Goal: Task Accomplishment & Management: Manage account settings

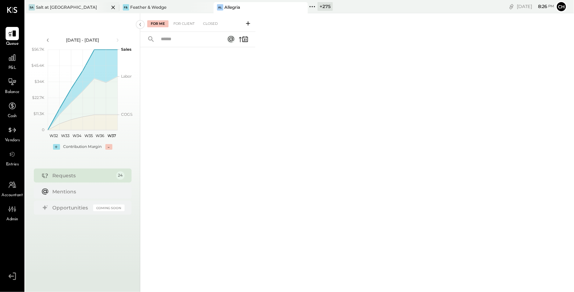
click at [115, 6] on icon at bounding box center [113, 7] width 9 height 8
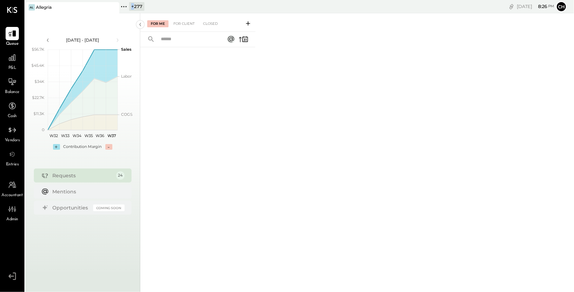
click at [115, 6] on icon at bounding box center [113, 7] width 9 height 8
click at [10, 58] on icon at bounding box center [12, 57] width 9 height 9
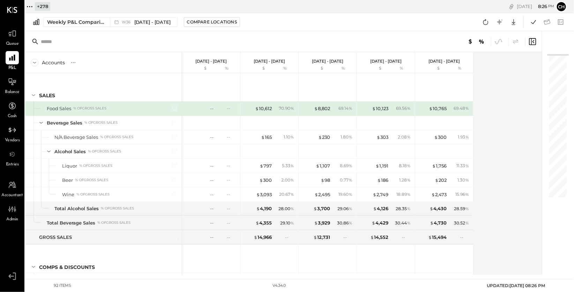
click at [29, 6] on icon at bounding box center [29, 6] width 9 height 9
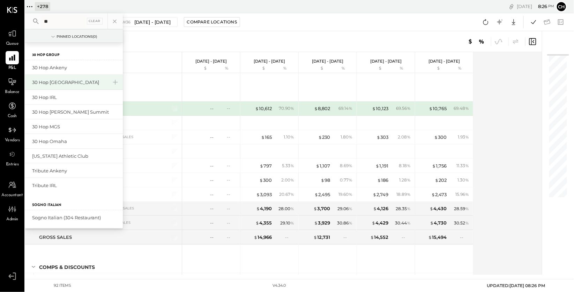
type input "**"
click at [76, 81] on div "30 Hop [GEOGRAPHIC_DATA]" at bounding box center [69, 82] width 75 height 7
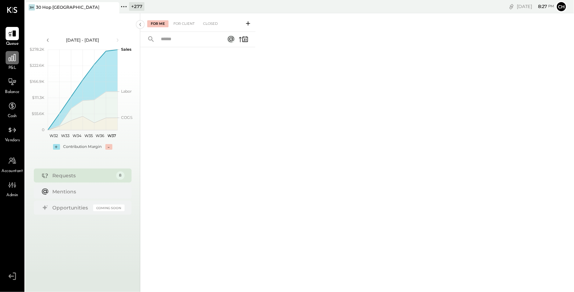
click at [8, 62] on div at bounding box center [12, 57] width 13 height 13
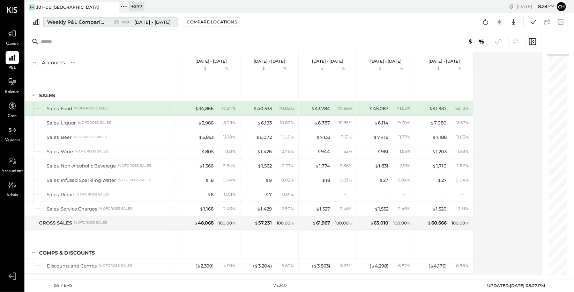
click at [90, 21] on div "Weekly P&L Comparison" at bounding box center [76, 22] width 59 height 7
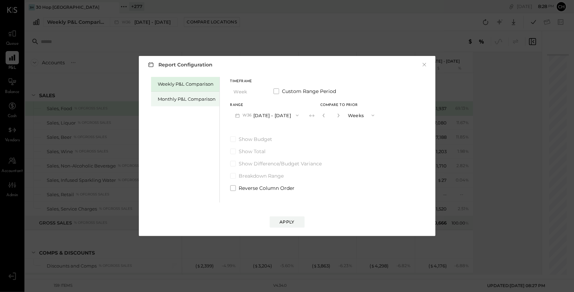
click at [182, 101] on div "Monthly P&L Comparison" at bounding box center [187, 99] width 58 height 7
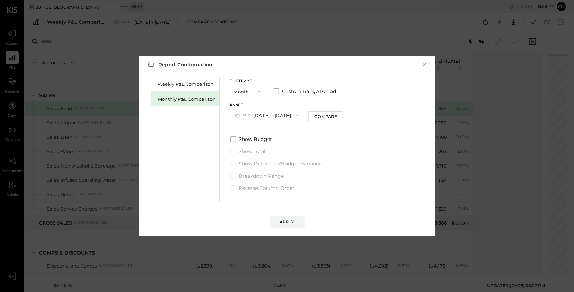
click at [253, 117] on button "M09 [DATE] - [DATE]" at bounding box center [267, 115] width 74 height 13
click at [427, 64] on button "×" at bounding box center [425, 64] width 6 height 7
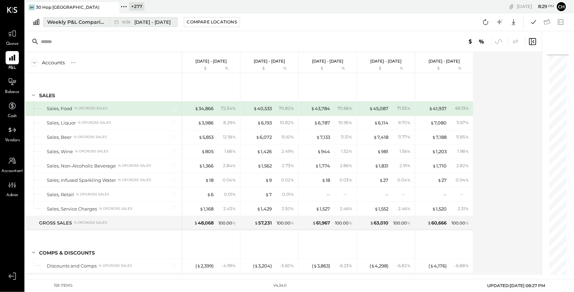
click at [155, 22] on span "[DATE] - [DATE]" at bounding box center [152, 22] width 37 height 7
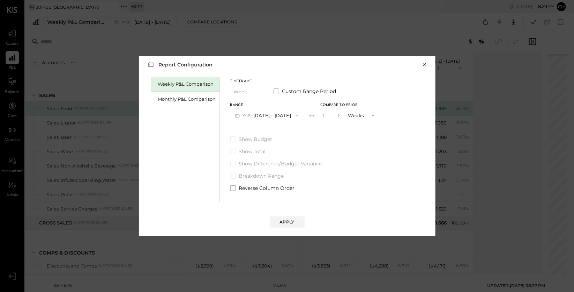
click at [426, 64] on button "×" at bounding box center [425, 64] width 6 height 7
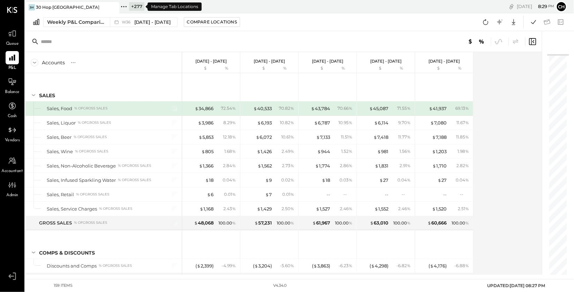
click at [126, 6] on icon at bounding box center [123, 6] width 9 height 9
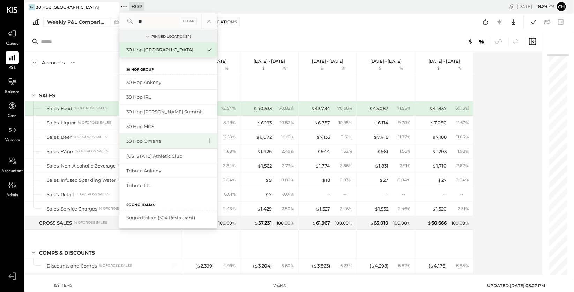
type input "**"
click at [154, 144] on div "30 Hop Omaha" at bounding box center [163, 141] width 75 height 7
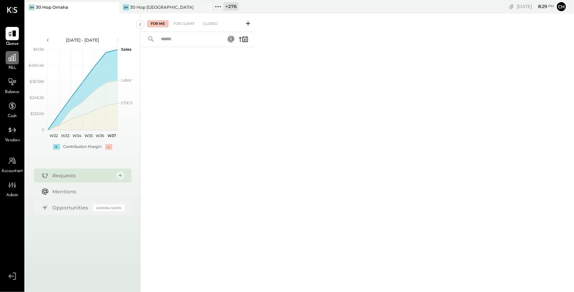
click at [7, 62] on div at bounding box center [12, 57] width 13 height 13
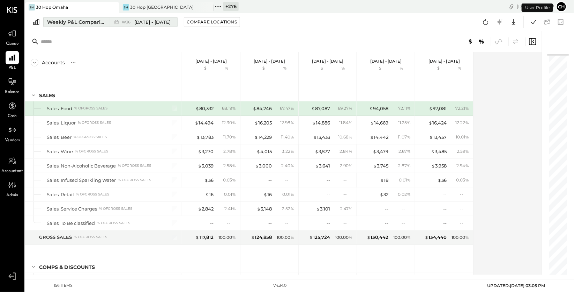
click at [112, 21] on div "W36 [DATE] - [DATE]" at bounding box center [142, 21] width 64 height 9
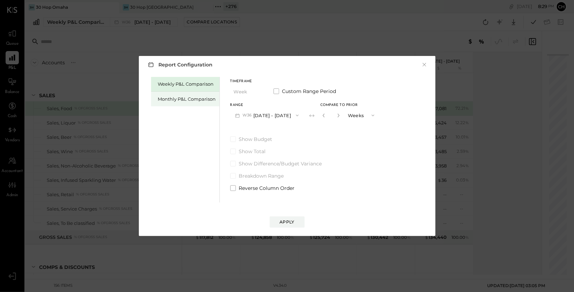
click at [197, 98] on div "Monthly P&L Comparison" at bounding box center [187, 99] width 58 height 7
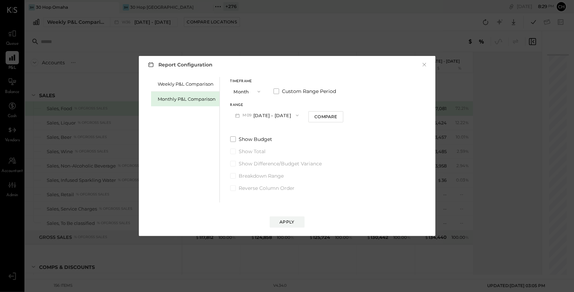
click at [257, 112] on button "M09 [DATE] - [DATE]" at bounding box center [267, 115] width 74 height 13
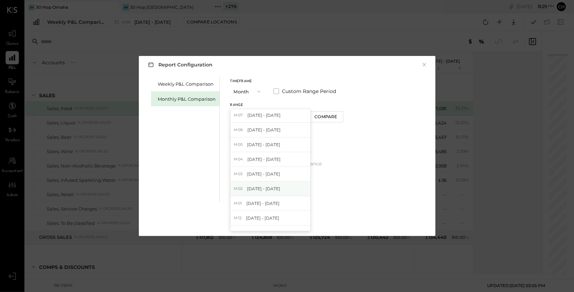
scroll to position [54, 0]
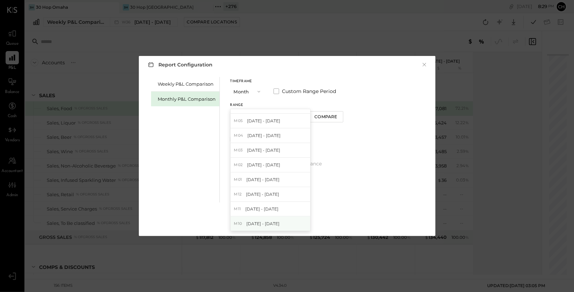
click at [274, 222] on span "[DATE] - [DATE]" at bounding box center [263, 223] width 33 height 6
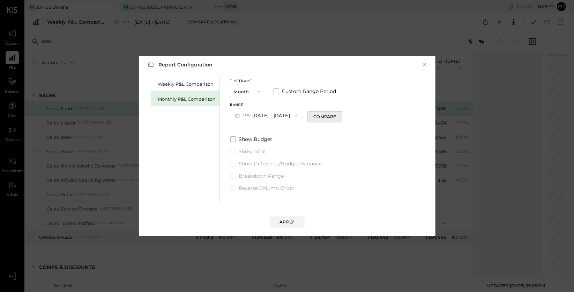
click at [314, 116] on div "Compare" at bounding box center [325, 116] width 23 height 6
click at [336, 115] on icon "button" at bounding box center [338, 115] width 4 height 4
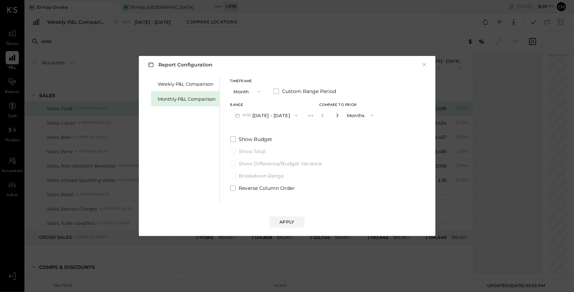
click at [336, 115] on icon "button" at bounding box center [338, 115] width 4 height 4
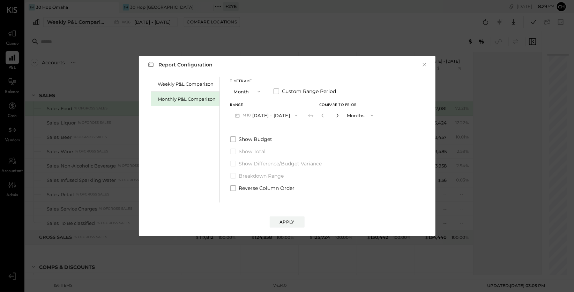
click at [336, 115] on icon "button" at bounding box center [338, 115] width 4 height 4
type input "**"
click at [290, 225] on button "Apply" at bounding box center [287, 221] width 35 height 11
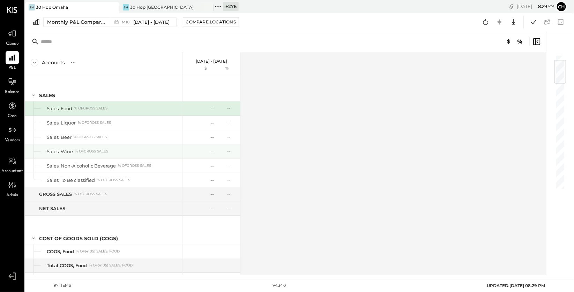
scroll to position [260, 0]
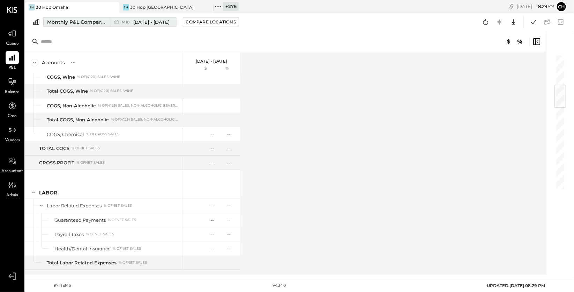
click at [104, 23] on div "Monthly P&L Comparison" at bounding box center [76, 22] width 59 height 7
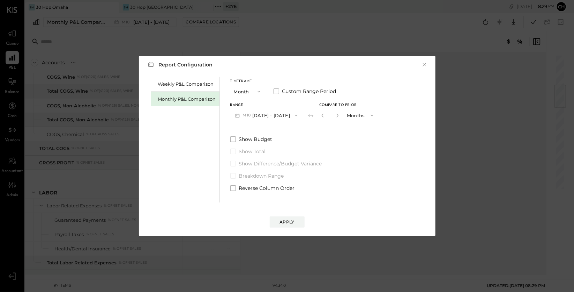
click at [294, 115] on icon "button" at bounding box center [297, 115] width 6 height 6
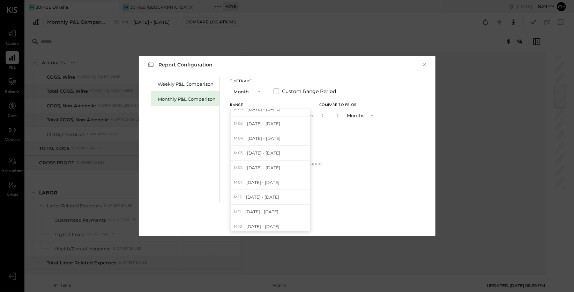
scroll to position [54, 0]
click at [279, 206] on div "M11 [DATE] - [DATE]" at bounding box center [271, 208] width 80 height 15
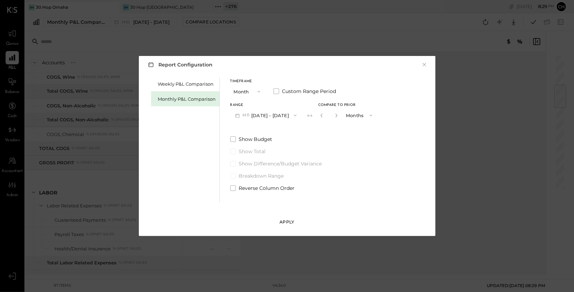
click at [284, 219] on div "Apply" at bounding box center [287, 222] width 15 height 6
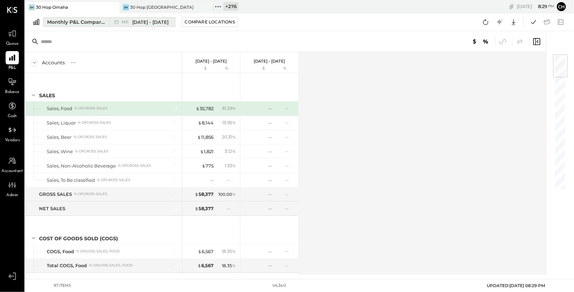
click at [130, 22] on span "M11" at bounding box center [126, 22] width 9 height 4
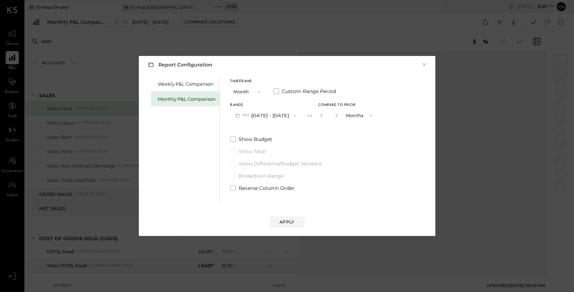
click at [293, 117] on icon "button" at bounding box center [296, 115] width 6 height 6
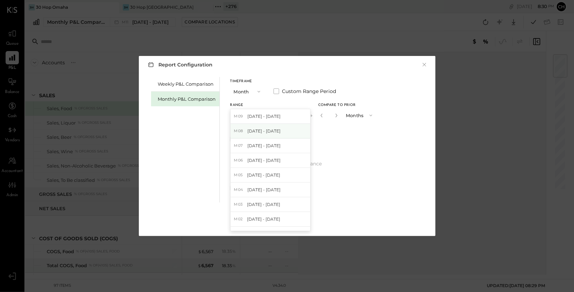
click at [282, 132] on div "M08 [DATE] - [DATE]" at bounding box center [271, 131] width 80 height 15
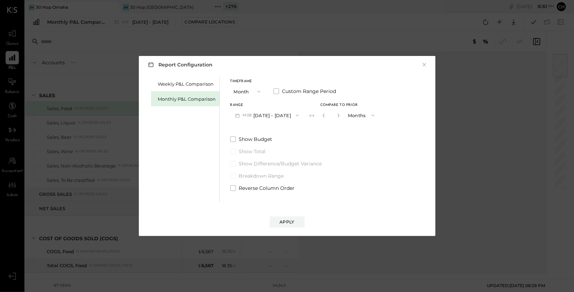
click at [290, 222] on div "Apply" at bounding box center [287, 222] width 15 height 6
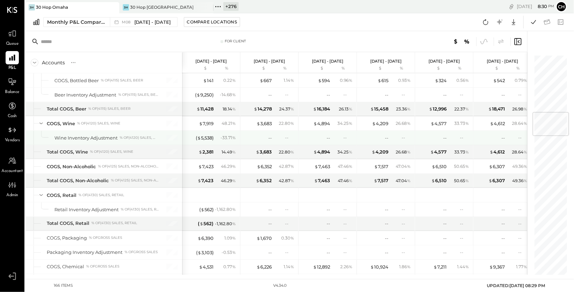
scroll to position [685, 0]
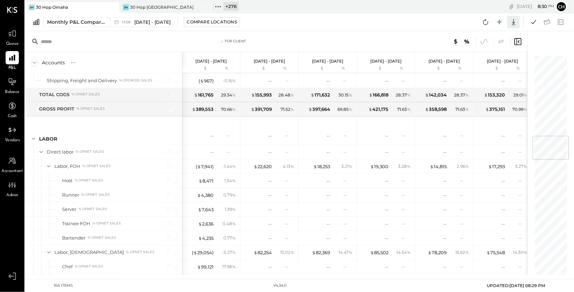
click at [514, 23] on icon at bounding box center [513, 22] width 3 height 6
click at [497, 50] on div "Google Sheets" at bounding box center [492, 48] width 56 height 15
click at [208, 6] on icon at bounding box center [207, 7] width 3 height 3
click at [123, 5] on icon at bounding box center [123, 6] width 9 height 9
click at [212, 5] on div "+ 277 Pinned Locations ( 1 ) 30 Hop Omaha Zocalo 1500 West Capital [PERSON_NAME…" at bounding box center [212, 6] width 187 height 13
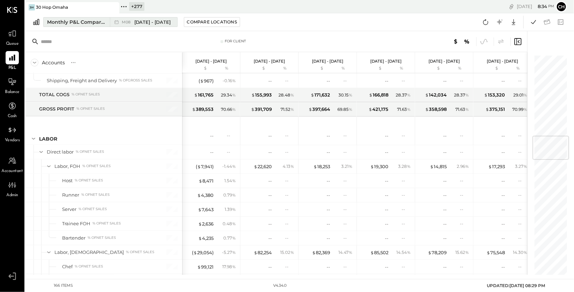
click at [101, 23] on div "Monthly P&L Comparison" at bounding box center [76, 22] width 59 height 7
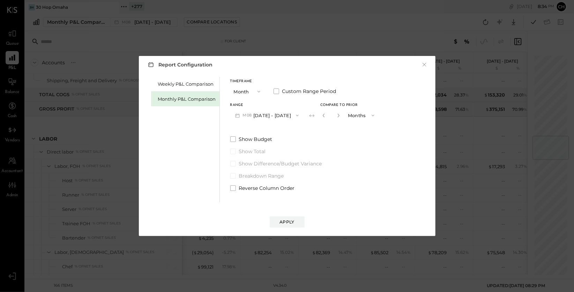
click at [282, 113] on button "M08 [DATE] - [DATE]" at bounding box center [267, 115] width 74 height 13
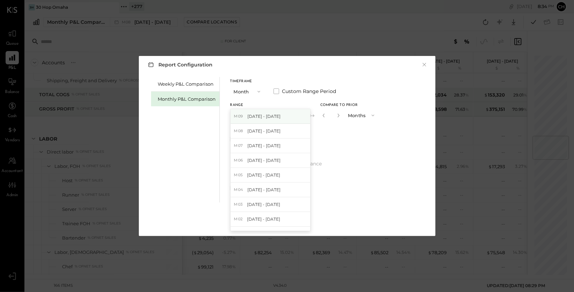
click at [282, 117] on div "M09 [DATE] - [DATE]" at bounding box center [271, 116] width 80 height 15
click at [288, 221] on div "Apply" at bounding box center [287, 222] width 15 height 6
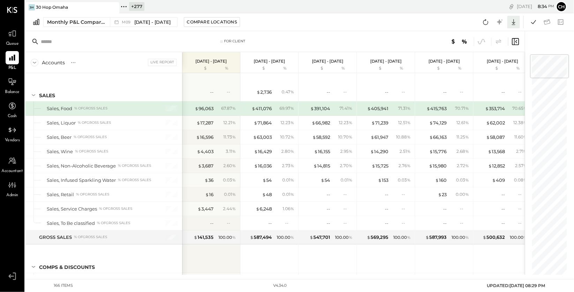
click at [515, 22] on icon at bounding box center [513, 22] width 3 height 6
click at [506, 51] on div "Google Sheets" at bounding box center [492, 48] width 56 height 15
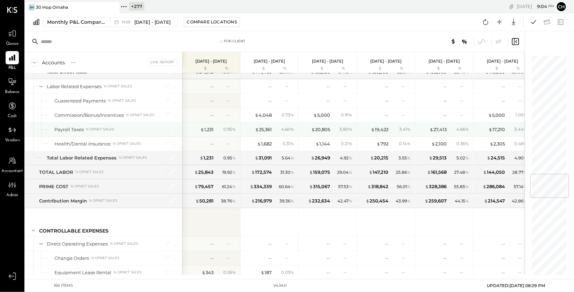
scroll to position [1053, 0]
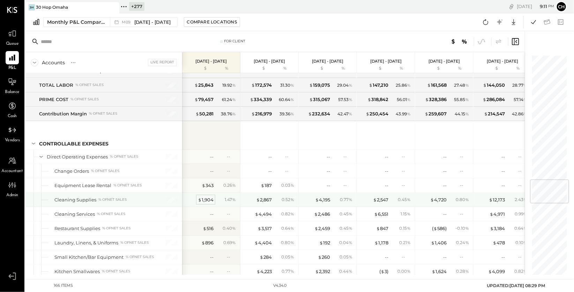
click at [205, 197] on div "$ 1,904" at bounding box center [206, 199] width 16 height 7
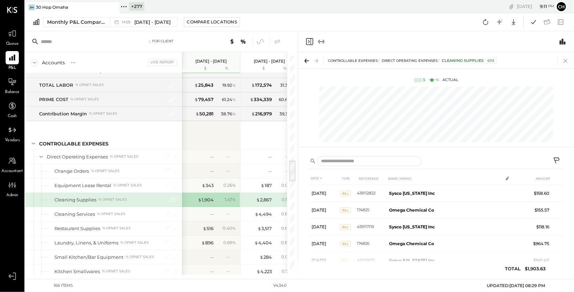
click at [567, 61] on icon at bounding box center [566, 61] width 10 height 10
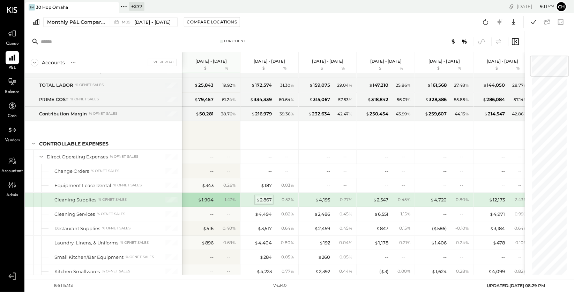
click at [265, 196] on div "$ 2,867" at bounding box center [264, 199] width 16 height 7
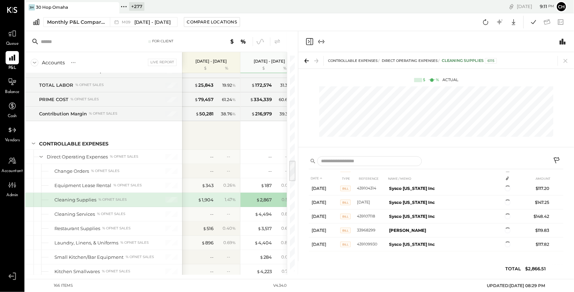
scroll to position [201, 0]
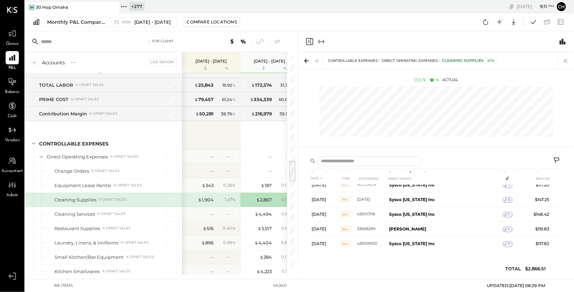
click at [565, 59] on icon at bounding box center [566, 61] width 10 height 10
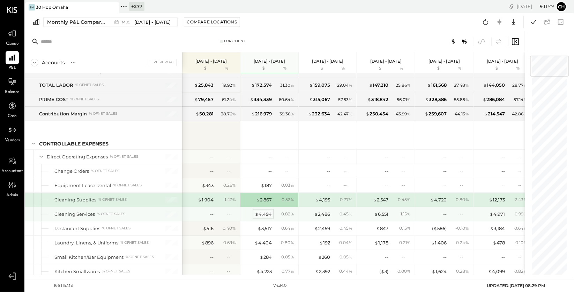
click at [269, 211] on div "$ 4,494" at bounding box center [263, 214] width 17 height 7
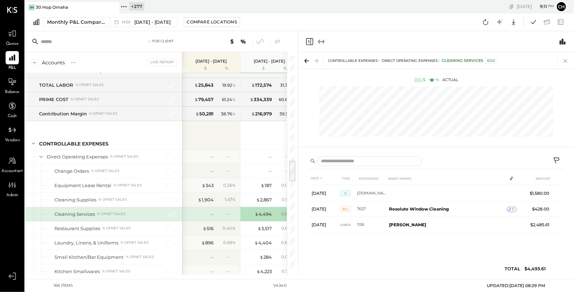
click at [565, 61] on icon at bounding box center [566, 61] width 10 height 10
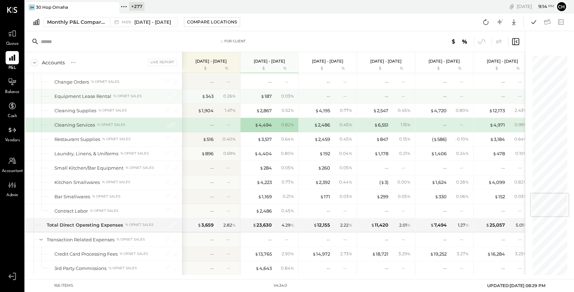
scroll to position [1165, 0]
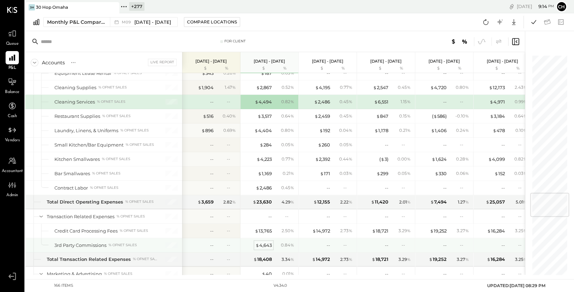
click at [266, 242] on div "$ 4,643" at bounding box center [264, 245] width 16 height 7
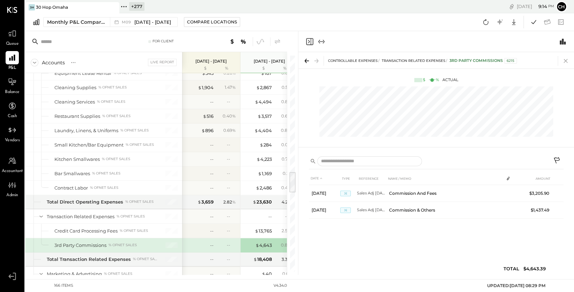
click at [565, 59] on icon at bounding box center [566, 61] width 10 height 10
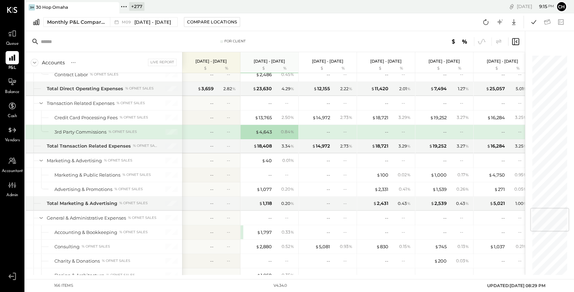
scroll to position [1311, 0]
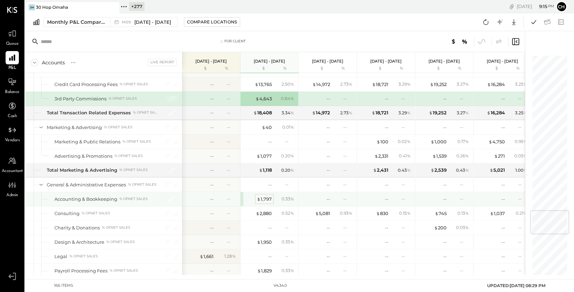
click at [271, 196] on div "$ 1,797" at bounding box center [264, 199] width 15 height 7
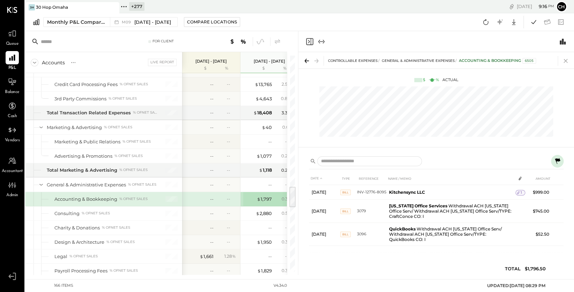
click at [568, 60] on icon at bounding box center [566, 61] width 10 height 10
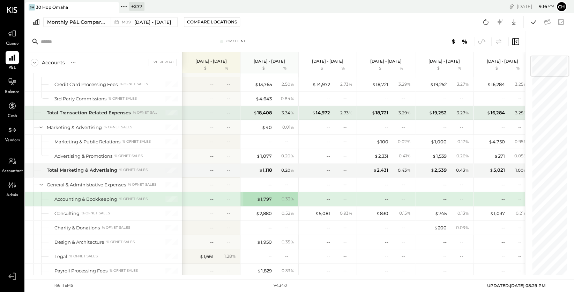
scroll to position [1342, 0]
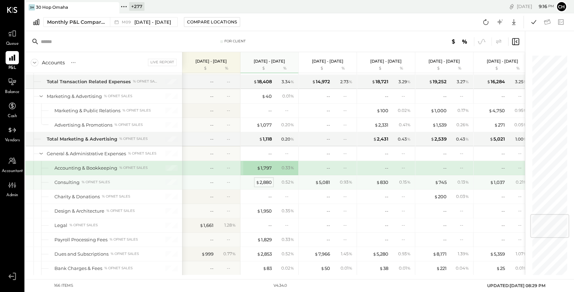
click at [263, 179] on div "$ 2,880" at bounding box center [264, 182] width 16 height 7
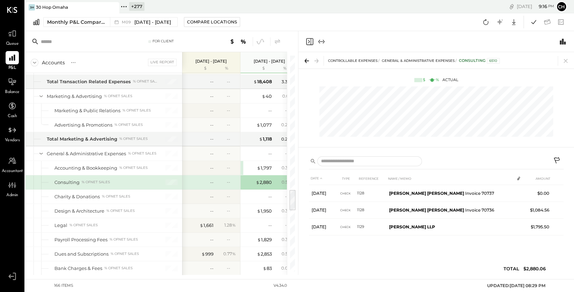
click at [308, 41] on icon "Close panel" at bounding box center [310, 41] width 8 height 8
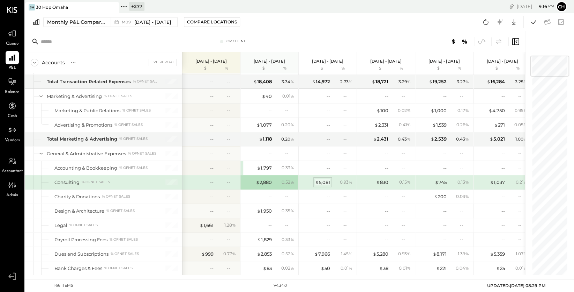
click at [324, 179] on div "$ 5,081" at bounding box center [322, 182] width 15 height 7
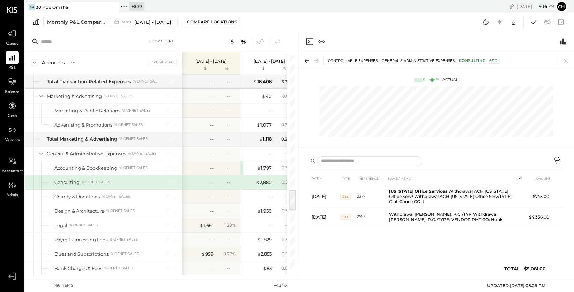
click at [307, 41] on icon "Close panel" at bounding box center [310, 41] width 8 height 8
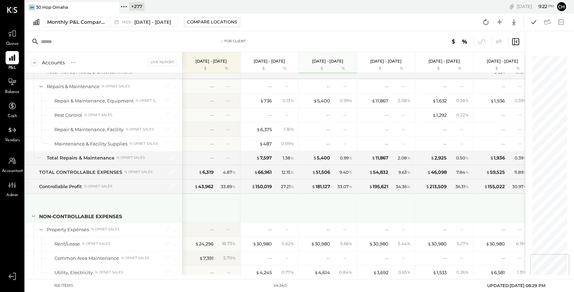
scroll to position [1707, 0]
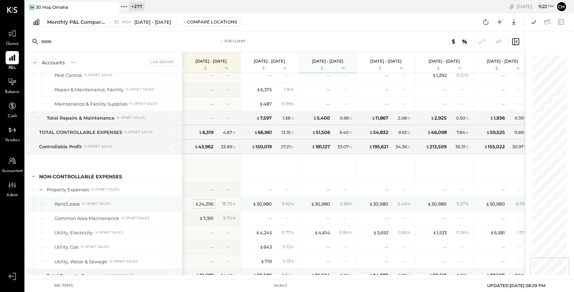
click at [208, 201] on div "$ 24,296" at bounding box center [204, 203] width 19 height 7
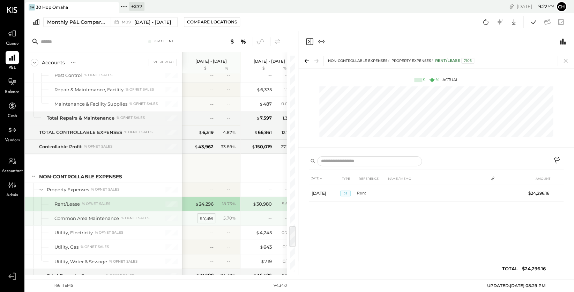
click at [206, 215] on div "$ 7,391" at bounding box center [206, 218] width 14 height 7
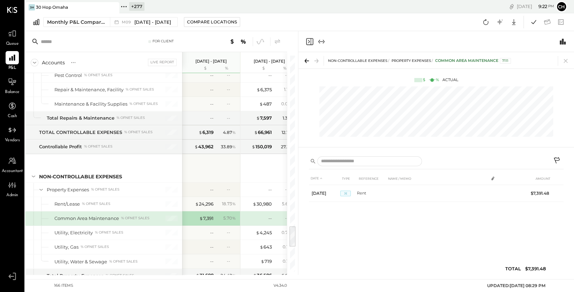
click at [309, 40] on icon "Close panel" at bounding box center [310, 41] width 8 height 8
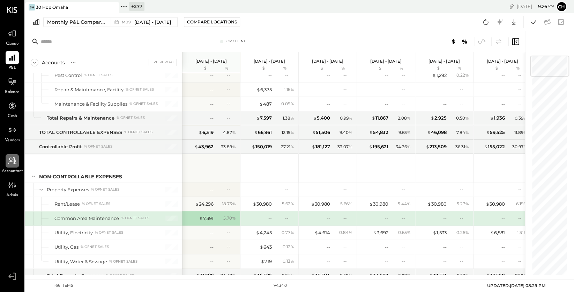
click at [15, 164] on icon at bounding box center [12, 160] width 9 height 9
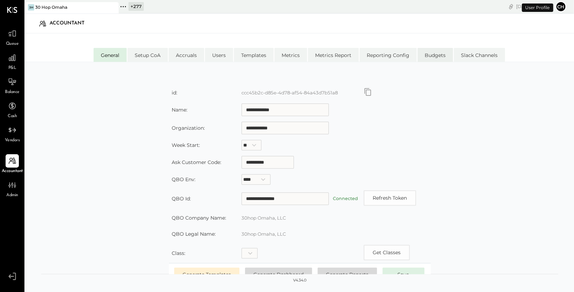
click at [439, 53] on li "Budgets" at bounding box center [436, 55] width 36 height 14
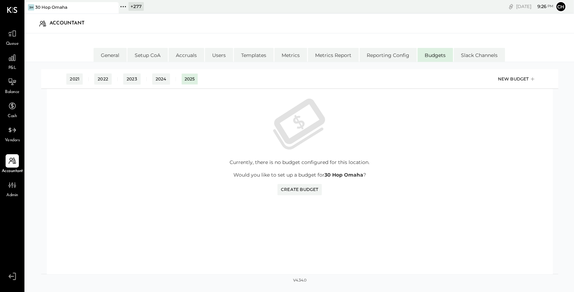
click at [508, 76] on div "New Budget" at bounding box center [517, 79] width 38 height 10
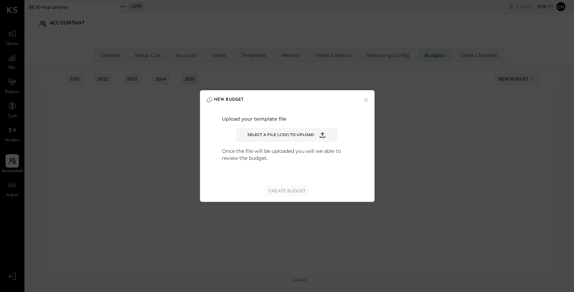
click at [323, 135] on icon "Example Modal" at bounding box center [322, 135] width 8 height 8
click at [0, 0] on input "Select a file (.csv) to upload" at bounding box center [0, 0] width 0 height 0
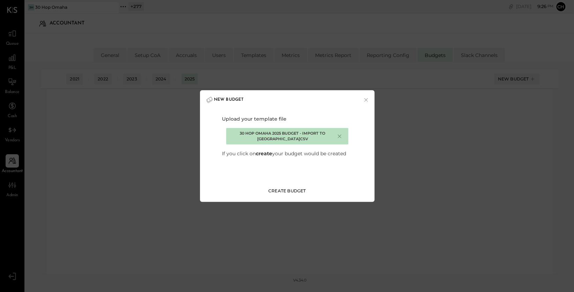
click at [302, 188] on div "Create Budget" at bounding box center [288, 191] width 38 height 6
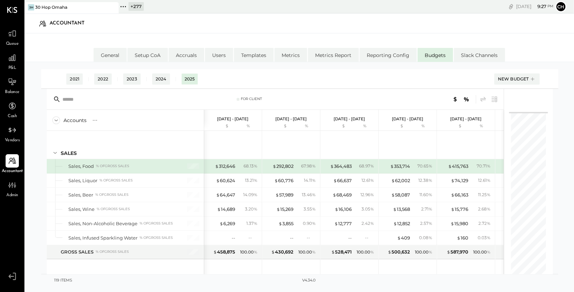
click at [125, 6] on icon at bounding box center [123, 6] width 9 height 9
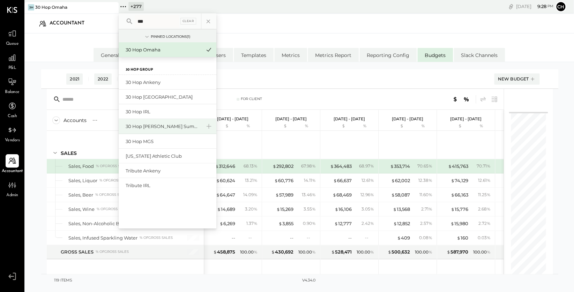
type input "**"
click at [158, 130] on div "30 Hop [PERSON_NAME] Summit" at bounding box center [168, 126] width 98 height 15
click at [157, 128] on div "30 Hop [PERSON_NAME] Summit" at bounding box center [163, 126] width 75 height 7
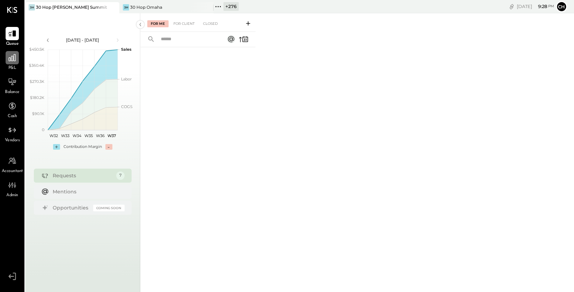
click at [19, 58] on div at bounding box center [12, 57] width 13 height 13
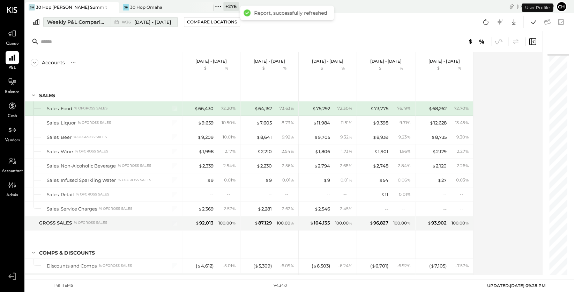
click at [105, 24] on div "Weekly P&L Comparison" at bounding box center [76, 22] width 59 height 7
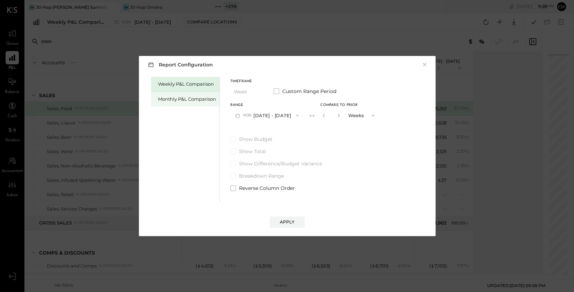
click at [185, 99] on div "Monthly P&L Comparison" at bounding box center [187, 99] width 58 height 7
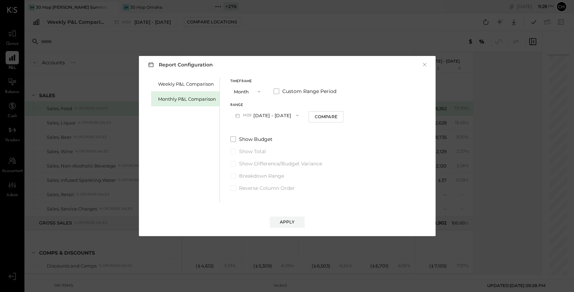
click at [267, 115] on button "M09 [DATE] - [DATE]" at bounding box center [267, 115] width 74 height 13
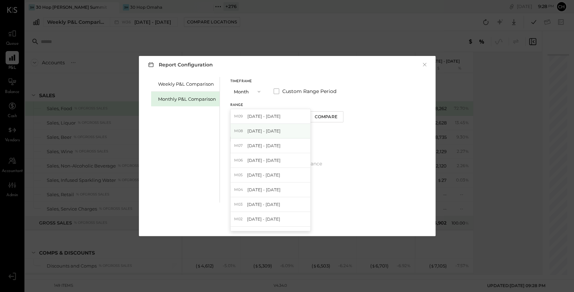
click at [271, 131] on span "[DATE] - [DATE]" at bounding box center [264, 131] width 33 height 6
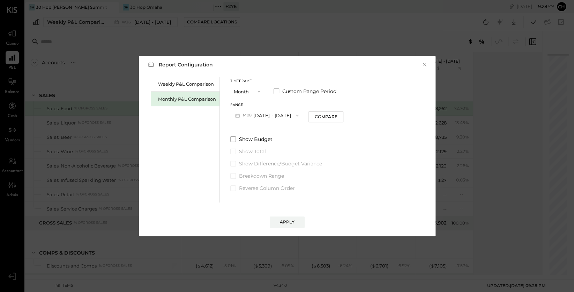
click at [287, 113] on button "M08 [DATE] - [DATE]" at bounding box center [267, 115] width 74 height 13
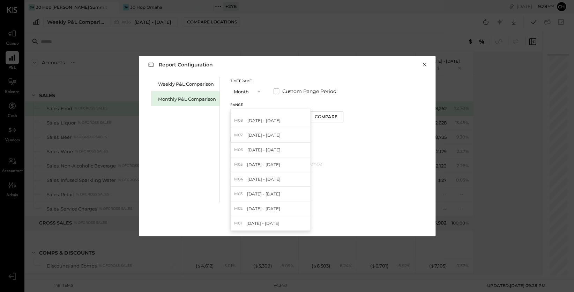
click at [427, 64] on button "×" at bounding box center [425, 64] width 6 height 7
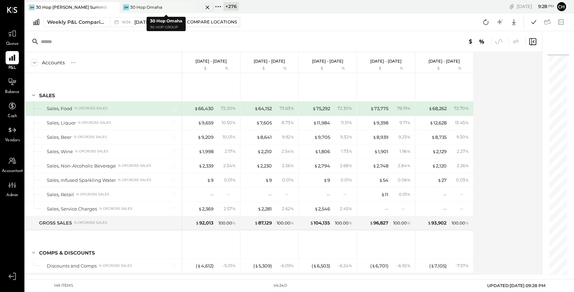
click at [173, 4] on div "3H 30 Hop [GEOGRAPHIC_DATA]" at bounding box center [161, 7] width 84 height 6
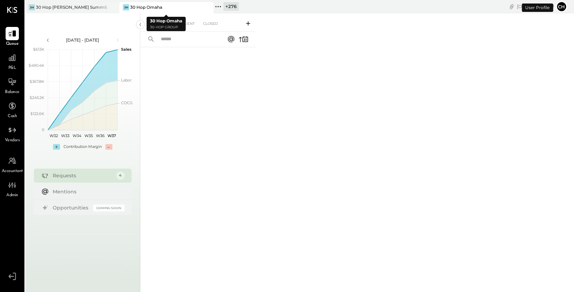
click at [210, 8] on icon at bounding box center [207, 7] width 9 height 8
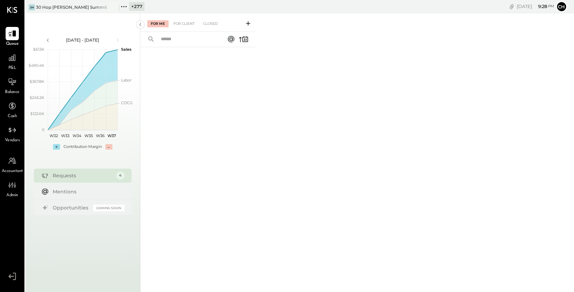
click at [124, 5] on icon at bounding box center [123, 6] width 9 height 9
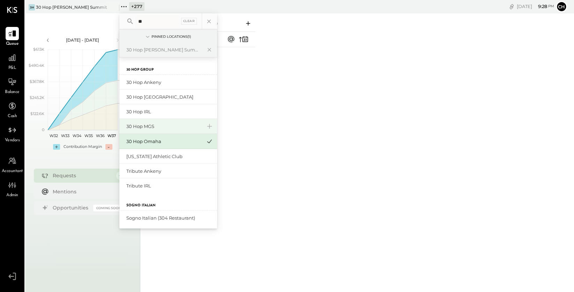
type input "**"
click at [174, 129] on div "30 Hop MGS" at bounding box center [163, 126] width 75 height 7
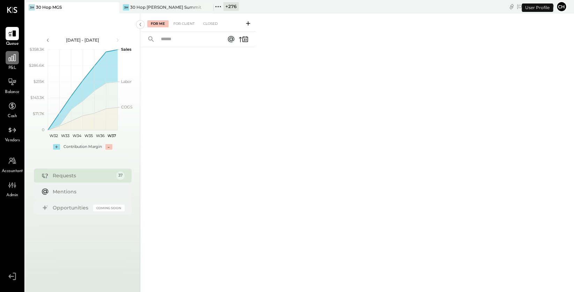
click at [12, 59] on icon at bounding box center [12, 57] width 9 height 9
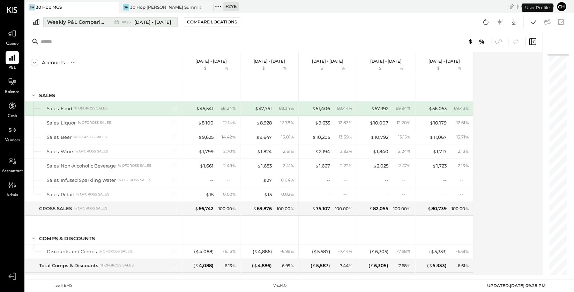
click at [90, 25] on button "Weekly P&L Comparison W36 [DATE] - [DATE]" at bounding box center [110, 22] width 134 height 10
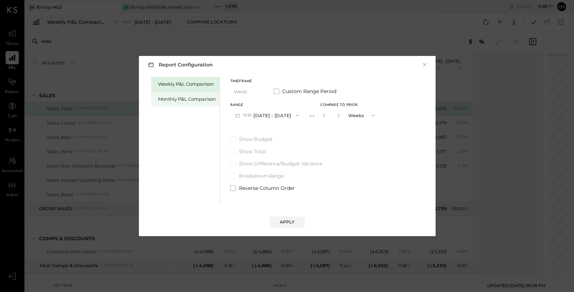
click at [170, 95] on div "Monthly P&L Comparison" at bounding box center [185, 98] width 68 height 15
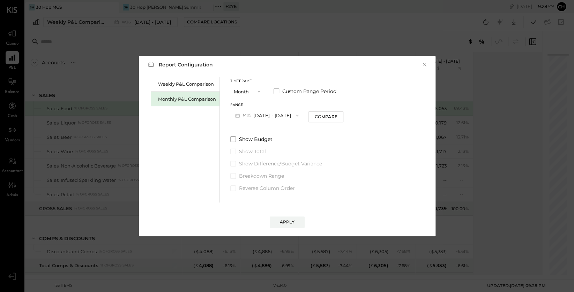
click at [263, 117] on button "M09 [DATE] - [DATE]" at bounding box center [267, 115] width 74 height 13
click at [271, 117] on span "[DATE] - [DATE]" at bounding box center [264, 116] width 33 height 6
click at [316, 120] on button "Compare" at bounding box center [326, 116] width 35 height 11
click at [337, 116] on icon "button" at bounding box center [339, 115] width 4 height 4
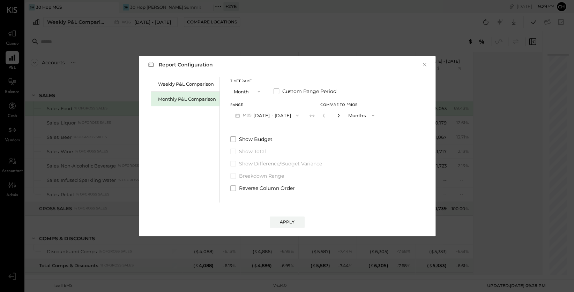
click at [337, 116] on icon "button" at bounding box center [339, 115] width 4 height 4
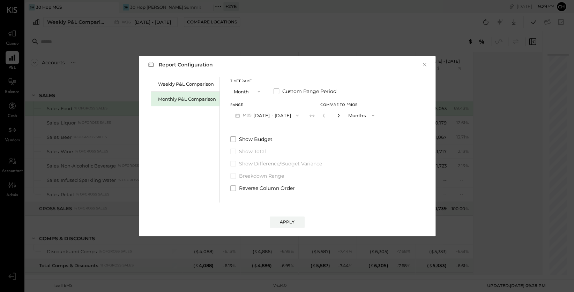
click at [337, 116] on icon "button" at bounding box center [339, 115] width 4 height 4
type input "**"
click at [292, 218] on button "Apply" at bounding box center [287, 221] width 35 height 11
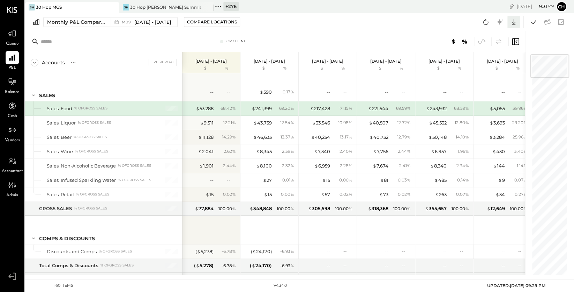
click at [514, 21] on icon at bounding box center [513, 22] width 3 height 6
click at [485, 50] on div "Google Sheets" at bounding box center [492, 48] width 56 height 15
click at [73, 23] on div "Monthly P&L Comparison" at bounding box center [76, 22] width 59 height 7
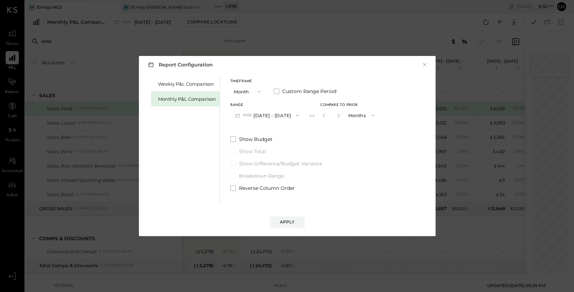
click at [257, 117] on button "M09 [DATE] - [DATE]" at bounding box center [267, 115] width 74 height 13
click at [201, 100] on div "Monthly P&L Comparison" at bounding box center [187, 99] width 58 height 7
click at [425, 64] on button "×" at bounding box center [425, 64] width 6 height 7
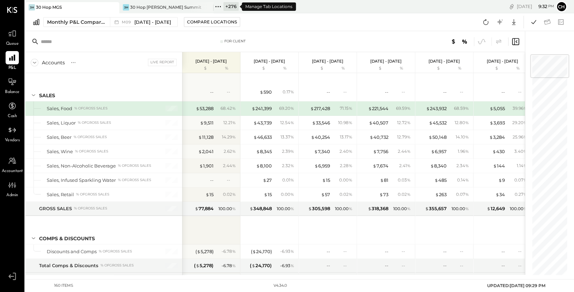
click at [219, 6] on icon at bounding box center [218, 6] width 9 height 9
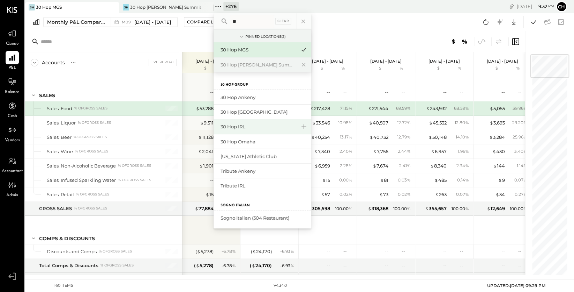
type input "**"
click at [240, 125] on div "30 Hop IRL" at bounding box center [258, 126] width 75 height 7
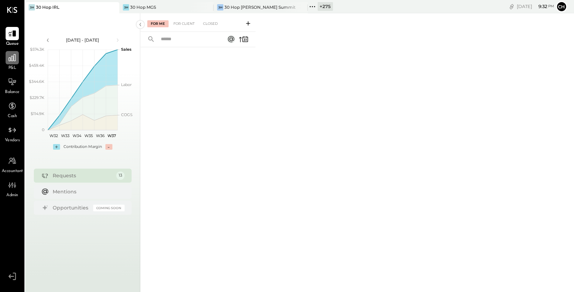
click at [14, 58] on icon at bounding box center [12, 57] width 9 height 9
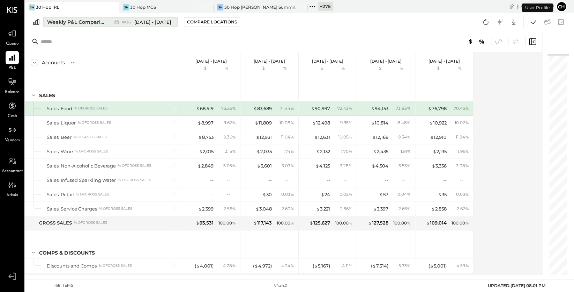
click at [132, 25] on div "W36 [DATE] - [DATE]" at bounding box center [146, 22] width 49 height 7
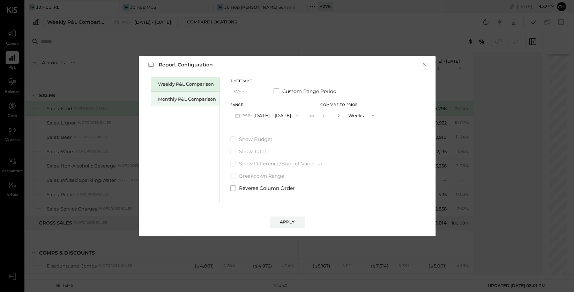
click at [183, 101] on div "Monthly P&L Comparison" at bounding box center [187, 99] width 58 height 7
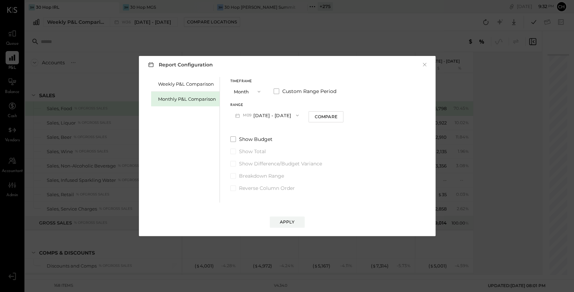
click at [260, 114] on button "M09 [DATE] - [DATE]" at bounding box center [267, 115] width 74 height 13
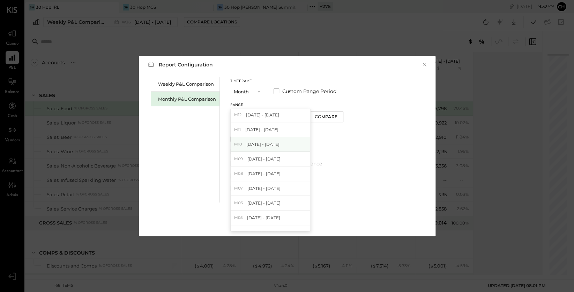
scroll to position [132, 0]
click at [262, 157] on span "[DATE] - [DATE]" at bounding box center [264, 160] width 33 height 6
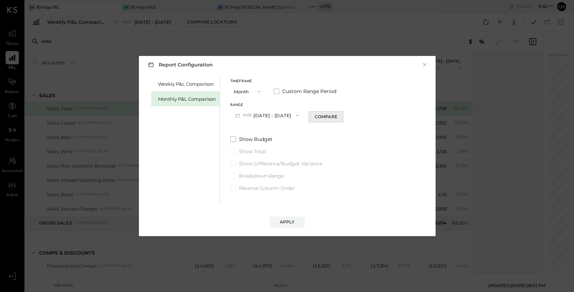
click at [321, 115] on div "Compare" at bounding box center [326, 116] width 23 height 6
click at [337, 114] on icon "button" at bounding box center [339, 115] width 4 height 4
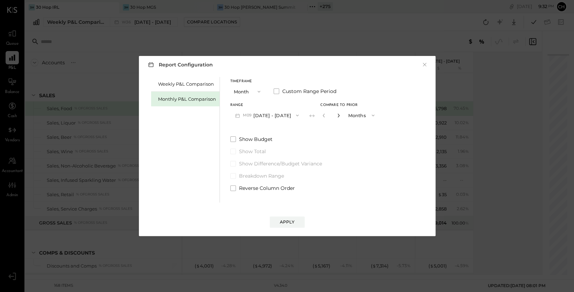
click at [337, 114] on icon "button" at bounding box center [339, 115] width 4 height 4
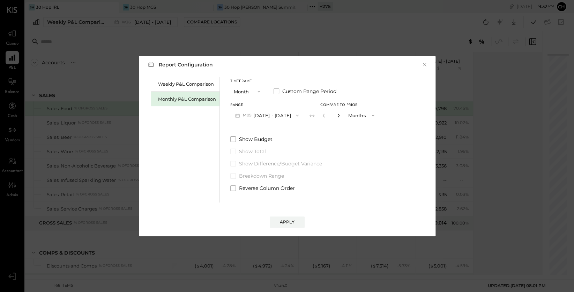
click at [337, 114] on icon "button" at bounding box center [339, 115] width 4 height 4
click at [323, 114] on icon "button" at bounding box center [324, 115] width 4 height 4
type input "**"
click at [288, 218] on button "Apply" at bounding box center [287, 221] width 35 height 11
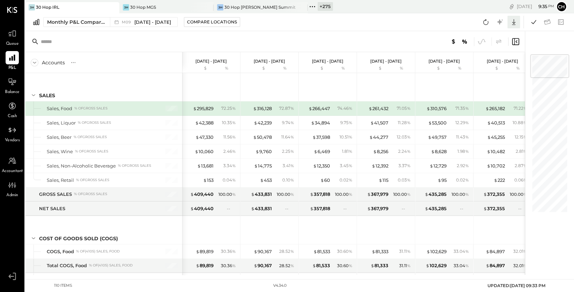
click at [516, 23] on icon at bounding box center [513, 21] width 9 height 9
click at [497, 50] on div "Google Sheets" at bounding box center [492, 48] width 56 height 15
click at [93, 24] on div "Monthly P&L Comparison" at bounding box center [76, 22] width 59 height 7
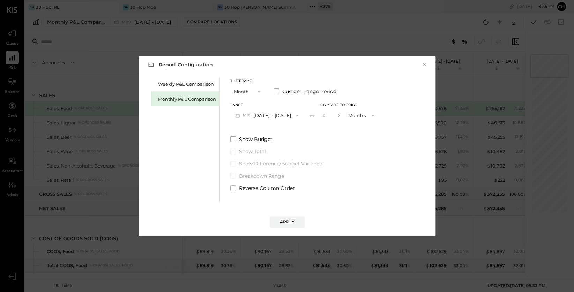
click at [274, 116] on button "M09 [DATE] - [DATE]" at bounding box center [267, 115] width 74 height 13
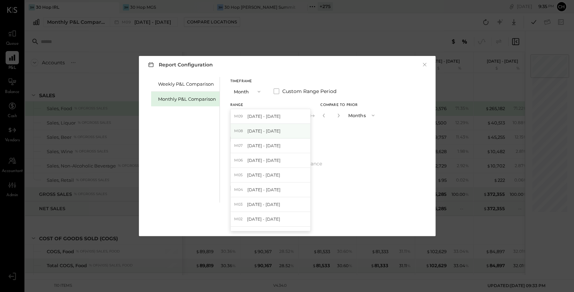
click at [273, 129] on span "[DATE] - [DATE]" at bounding box center [264, 131] width 33 height 6
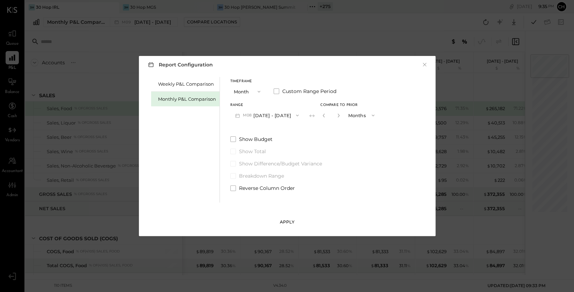
click at [292, 224] on div "Apply" at bounding box center [287, 222] width 15 height 6
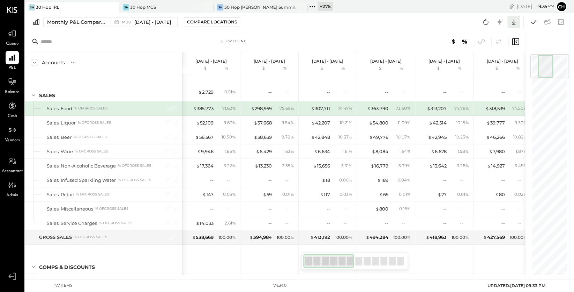
click at [513, 21] on icon at bounding box center [513, 21] width 9 height 9
click at [491, 49] on div "Google Sheets" at bounding box center [492, 48] width 56 height 15
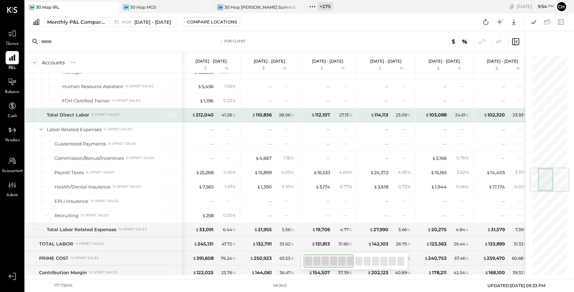
scroll to position [1129, 0]
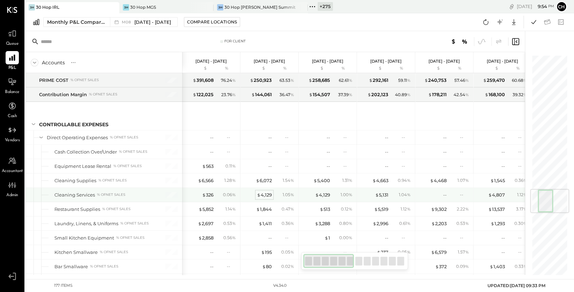
click at [264, 191] on div "$ 4,129" at bounding box center [264, 194] width 15 height 7
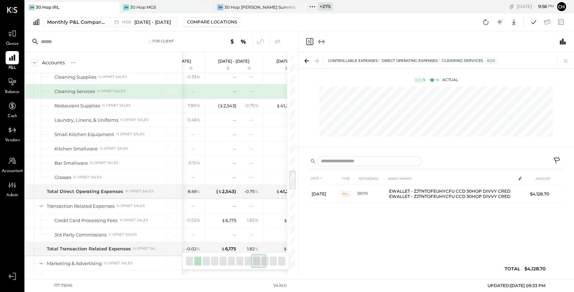
scroll to position [0, 451]
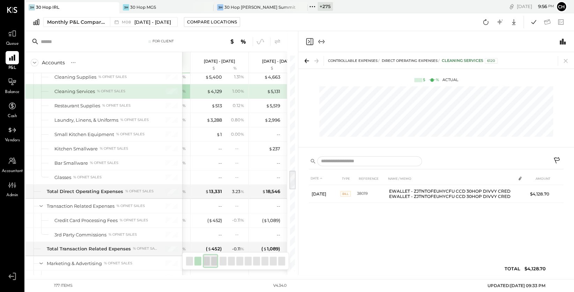
drag, startPoint x: 222, startPoint y: 259, endPoint x: 233, endPoint y: 265, distance: 12.0
click at [233, 265] on div at bounding box center [235, 260] width 107 height 17
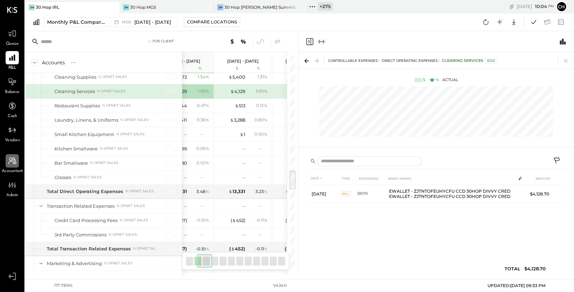
click at [14, 165] on icon at bounding box center [12, 160] width 9 height 9
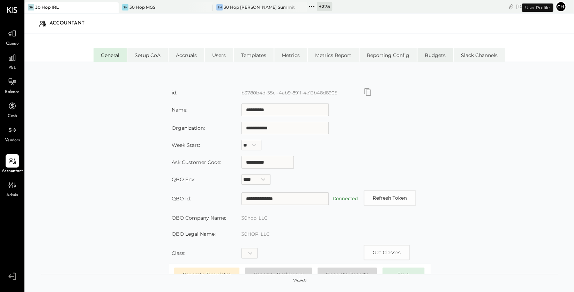
click at [426, 54] on li "Budgets" at bounding box center [436, 55] width 36 height 14
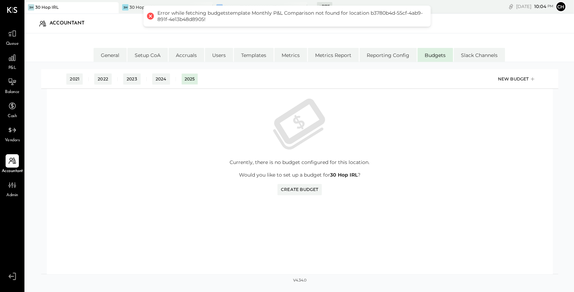
click at [497, 83] on button "New Budget" at bounding box center [516, 78] width 45 height 11
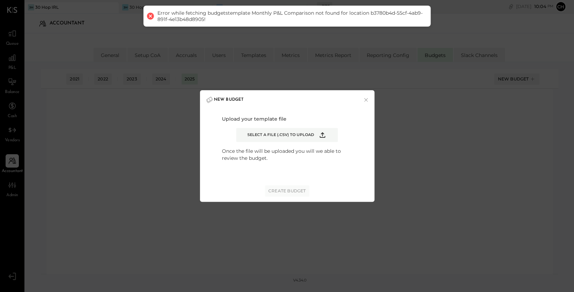
click at [321, 130] on label "Select a file (.csv) to upload" at bounding box center [287, 135] width 102 height 14
click at [0, 0] on input "Select a file (.csv) to upload" at bounding box center [0, 0] width 0 height 0
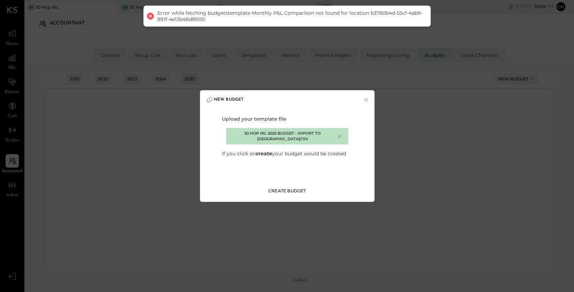
click at [298, 189] on div "Create Budget" at bounding box center [288, 191] width 38 height 6
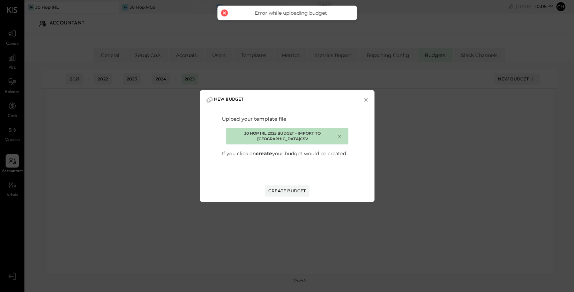
click at [338, 133] on div "×" at bounding box center [340, 136] width 6 height 7
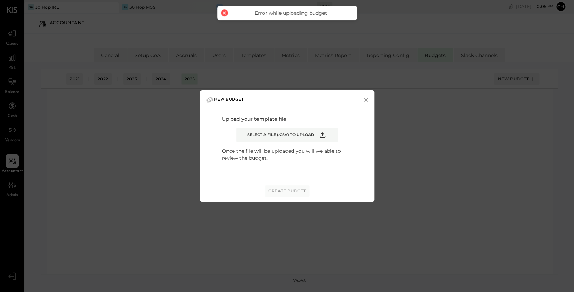
click at [322, 134] on icon "Example Modal" at bounding box center [322, 135] width 8 height 8
click at [0, 0] on input "Select a file (.csv) to upload" at bounding box center [0, 0] width 0 height 0
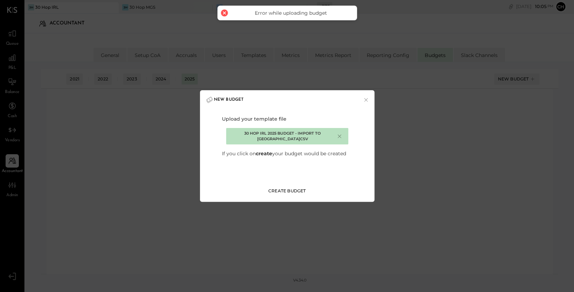
click at [300, 185] on button "Create Budget" at bounding box center [287, 190] width 45 height 11
click at [365, 98] on button "×" at bounding box center [366, 99] width 6 height 7
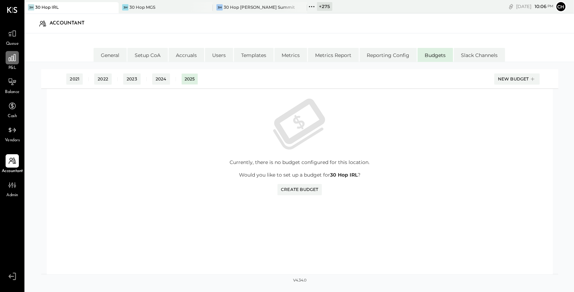
click at [13, 54] on icon at bounding box center [12, 57] width 9 height 9
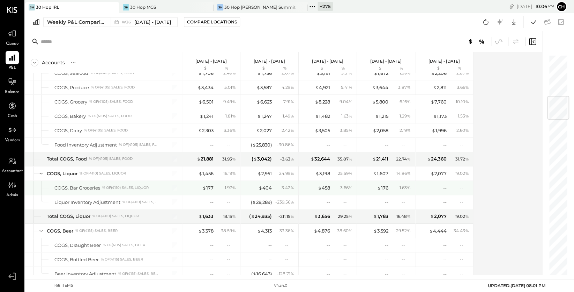
scroll to position [485, 0]
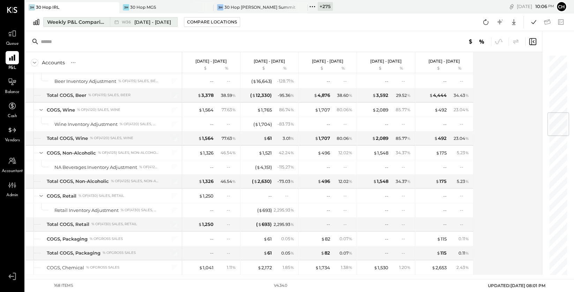
click at [90, 23] on div "Weekly P&L Comparison" at bounding box center [76, 22] width 59 height 7
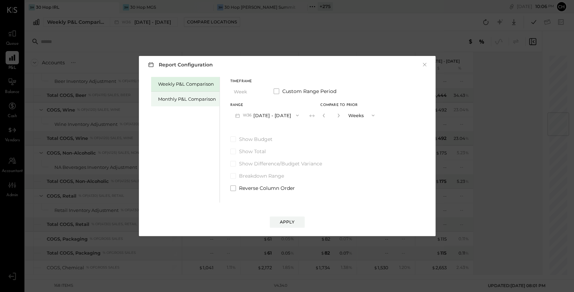
click at [184, 99] on div "Monthly P&L Comparison" at bounding box center [187, 99] width 58 height 7
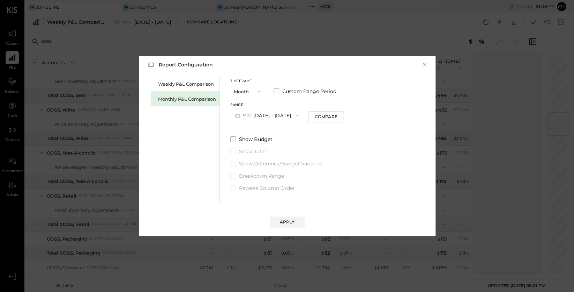
click at [259, 115] on button "M09 [DATE] - [DATE]" at bounding box center [267, 115] width 74 height 13
click at [268, 130] on span "[DATE] - [DATE]" at bounding box center [264, 131] width 33 height 6
click at [317, 119] on div "Compare" at bounding box center [326, 116] width 23 height 6
click at [338, 114] on button "button" at bounding box center [339, 115] width 6 height 8
click at [338, 115] on button "button" at bounding box center [339, 115] width 6 height 8
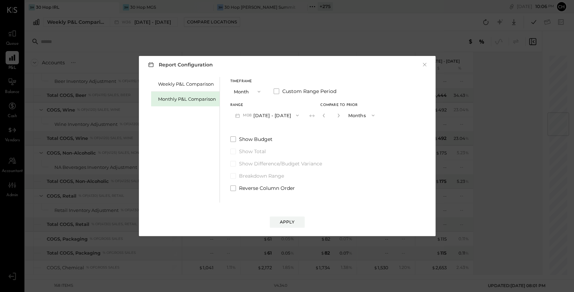
click at [338, 115] on button "button" at bounding box center [339, 115] width 6 height 8
type input "*"
click at [291, 224] on div "Apply" at bounding box center [287, 222] width 15 height 6
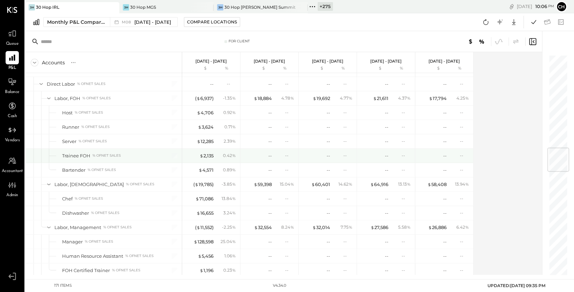
scroll to position [820, 0]
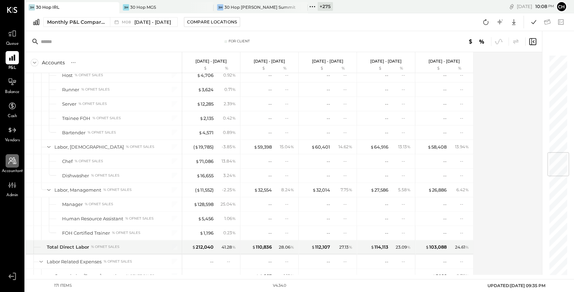
click at [10, 162] on icon at bounding box center [12, 160] width 9 height 9
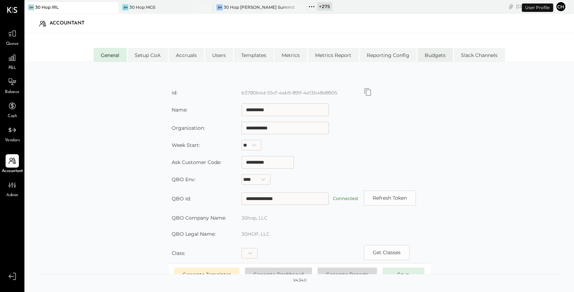
click at [433, 56] on li "Budgets" at bounding box center [436, 55] width 36 height 14
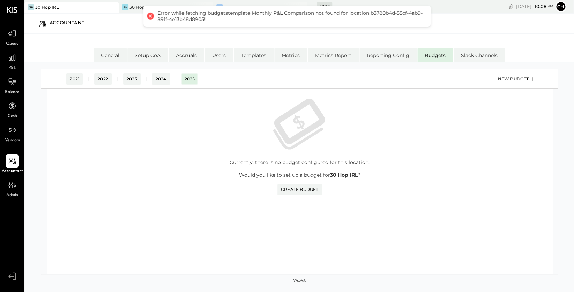
click at [533, 77] on icon at bounding box center [532, 79] width 7 height 10
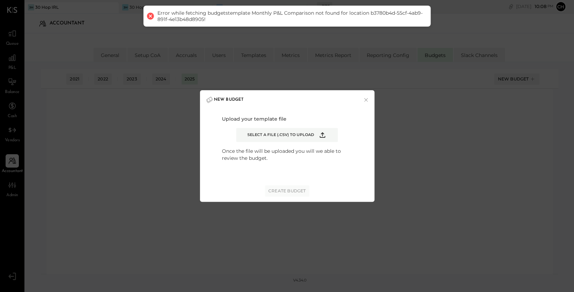
click at [323, 135] on icon "Example Modal" at bounding box center [322, 135] width 8 height 8
click at [0, 0] on input "Select a file (.csv) to upload" at bounding box center [0, 0] width 0 height 0
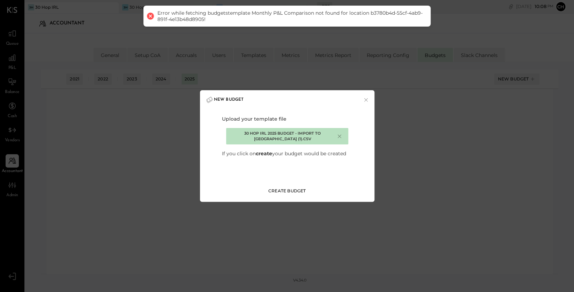
click at [302, 188] on div "Create Budget" at bounding box center [288, 191] width 38 height 6
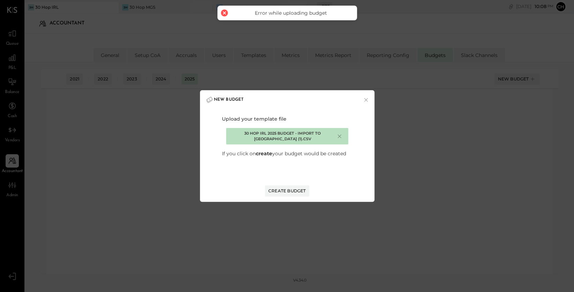
click at [369, 98] on div "New Budget × Upload your template file 30 Hop IRL 2025 Budget - Import to [GEOG…" at bounding box center [287, 145] width 175 height 111
click at [367, 98] on button "×" at bounding box center [366, 99] width 6 height 7
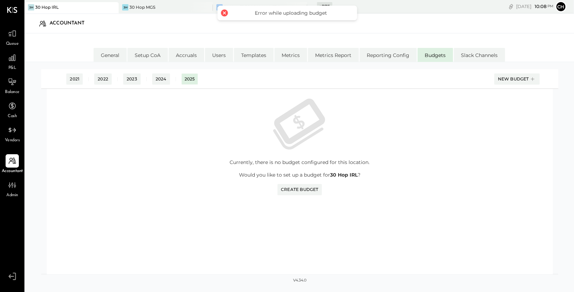
click at [93, 6] on div "3H 30 Hop IRL" at bounding box center [66, 7] width 84 height 6
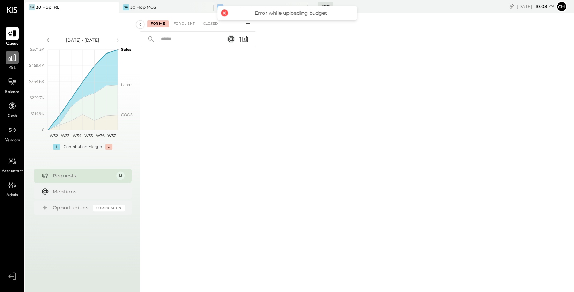
click at [17, 58] on div at bounding box center [12, 57] width 13 height 13
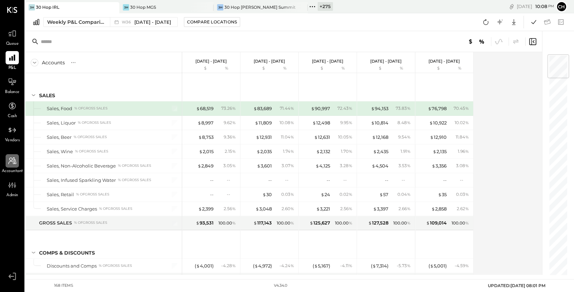
click at [9, 157] on icon at bounding box center [12, 160] width 9 height 9
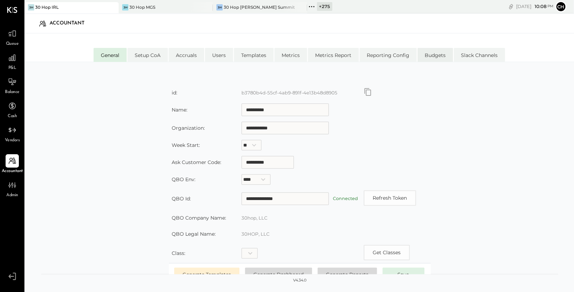
click at [442, 56] on li "Budgets" at bounding box center [436, 55] width 36 height 14
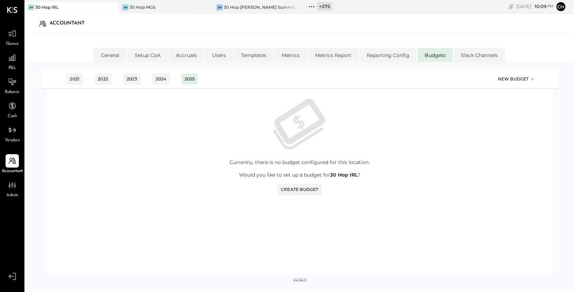
click at [501, 77] on div "New Budget" at bounding box center [517, 79] width 38 height 10
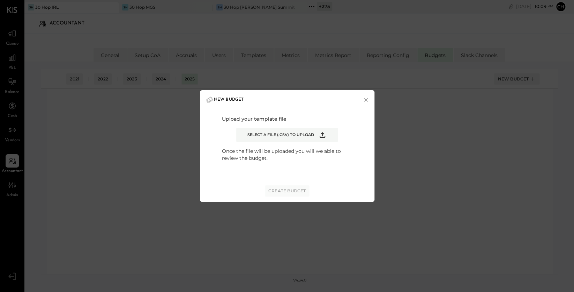
click at [323, 135] on icon "Example Modal" at bounding box center [322, 135] width 8 height 8
click at [0, 0] on input "Select a file (.csv) to upload" at bounding box center [0, 0] width 0 height 0
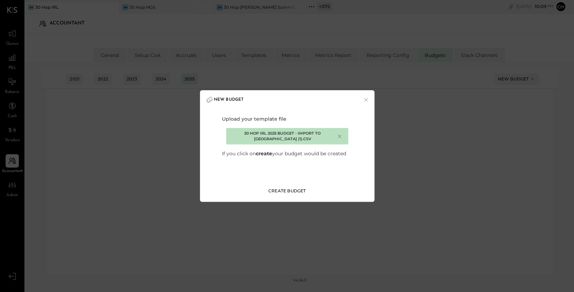
click at [278, 192] on div "Create Budget" at bounding box center [288, 191] width 38 height 6
